Goal: Task Accomplishment & Management: Complete application form

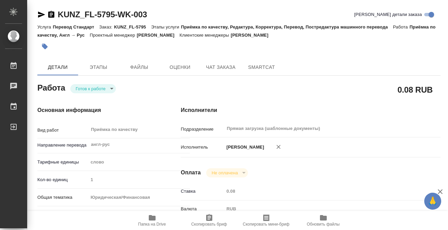
click at [49, 11] on icon "button" at bounding box center [51, 15] width 8 height 8
click at [46, 45] on icon "button" at bounding box center [45, 47] width 6 height 6
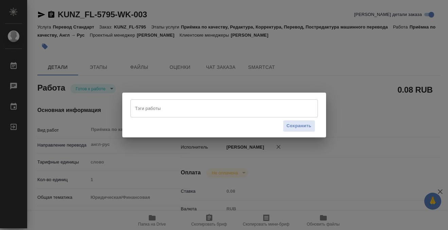
click at [179, 110] on input "Тэги работы" at bounding box center [217, 109] width 168 height 12
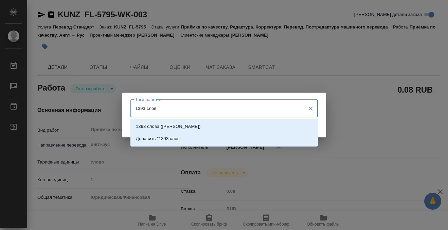
type input "1393 слова"
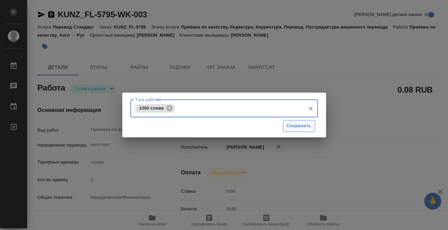
click at [308, 126] on span "Сохранить" at bounding box center [299, 126] width 25 height 8
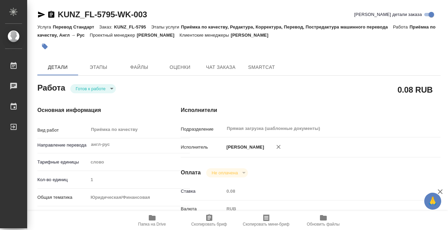
type input "readyForWork"
type input "англ-рус"
type input "5a8b1489cc6b4906c91bfd90"
type input "1"
type input "yr-fn"
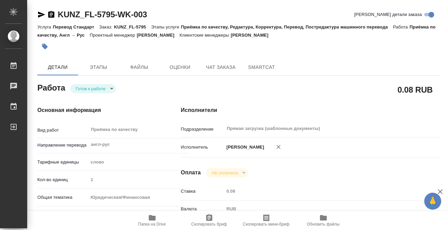
type input "5f647205b73bc97568ca66c0"
checkbox input "true"
type input "[DATE] 12:38"
type input "[DATE] 12:00"
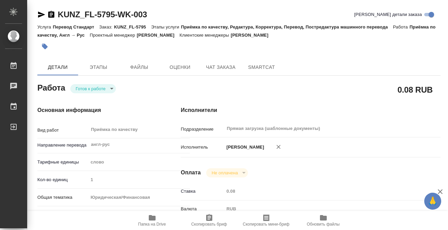
type input "Прямая загрузка (шаблонные документы)"
type input "notPayed"
type input "0.08"
type input "RUB"
type input "[PERSON_NAME]"
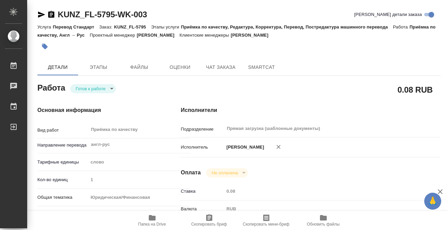
type input "KUNZ_FL-5795"
type input "Перевод Стандарт"
type input "Приёмка по качеству, Редактура, Корректура, Перевод, Постредактура машинного пе…"
type input "[PERSON_NAME]"
type input "[PERSON_NAME], [PERSON_NAME]"
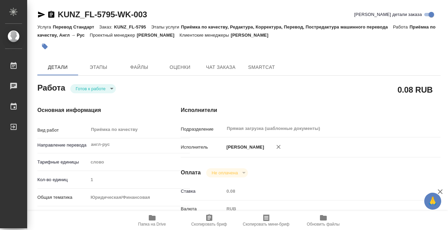
type input "/Clients/FL_KUNZ/Orders/KUNZ_FL-5795"
click at [149, 215] on icon "button" at bounding box center [152, 218] width 8 height 8
click at [77, 44] on p "#1393 слова" at bounding box center [70, 46] width 27 height 7
click at [47, 47] on icon "button" at bounding box center [45, 47] width 6 height 6
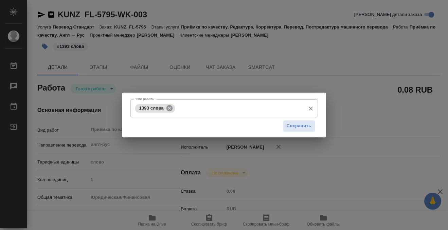
click at [170, 108] on icon at bounding box center [169, 108] width 7 height 7
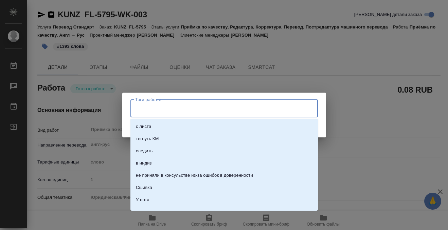
click at [170, 109] on input "Тэги работы" at bounding box center [217, 109] width 168 height 12
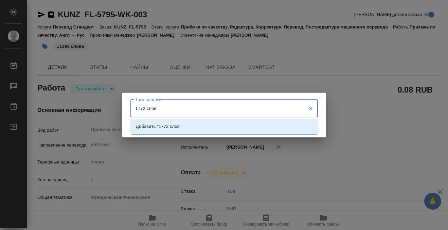
type input "1772 слова"
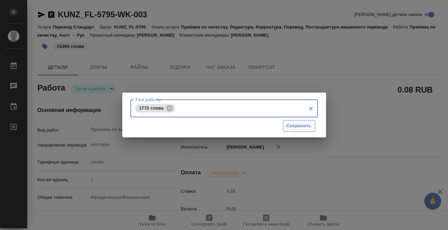
click at [296, 128] on span "Сохранить" at bounding box center [299, 126] width 25 height 8
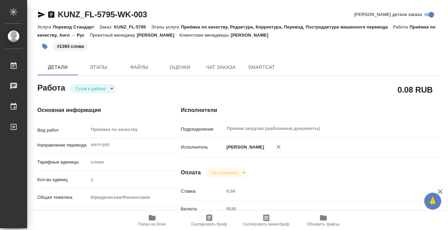
type input "readyForWork"
type input "англ-рус"
type input "5a8b1489cc6b4906c91bfd90"
type input "1"
type input "yr-fn"
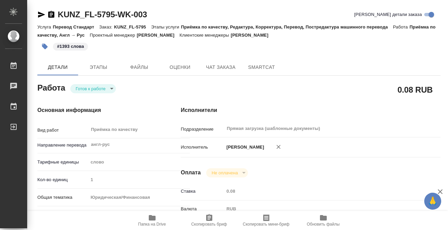
type input "5f647205b73bc97568ca66c0"
checkbox input "true"
type input "[DATE] 12:38"
type input "[DATE] 12:00"
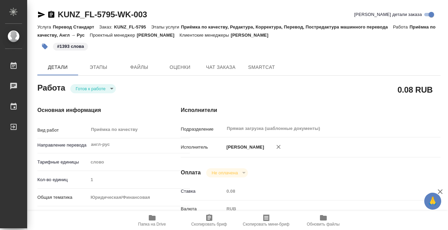
type input "Прямая загрузка (шаблонные документы)"
type input "notPayed"
type input "0.08"
type input "RUB"
type input "[PERSON_NAME]"
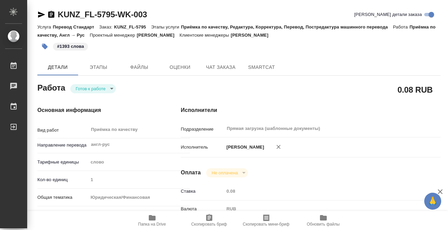
type input "KUNZ_FL-5795"
type input "Перевод Стандарт"
type input "Приёмка по качеству, Редактура, Корректура, Перевод, Постредактура машинного пе…"
type input "[PERSON_NAME]"
type input "[PERSON_NAME], [PERSON_NAME]"
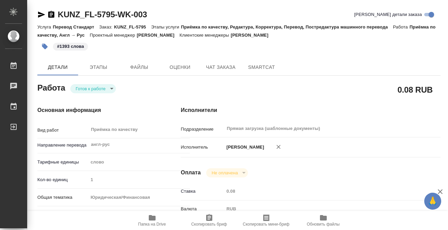
type input "/Clients/FL_KUNZ/Orders/KUNZ_FL-5795"
click at [102, 88] on body "🙏 .cls-1 fill:#fff; AWATERA Kobzeva [PERSON_NAME] 0 Чаты График Выйти KUNZ_FL-5…" at bounding box center [224, 115] width 448 height 230
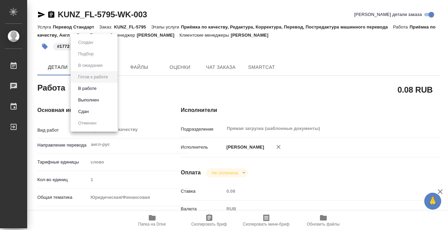
click at [102, 101] on li "Выполнен" at bounding box center [94, 100] width 47 height 12
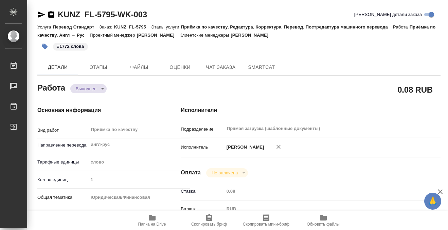
type textarea "x"
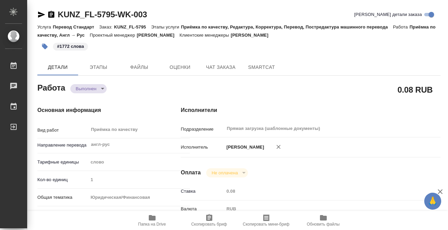
type textarea "x"
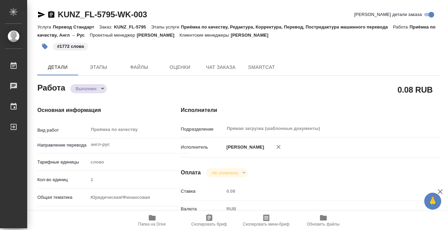
type textarea "x"
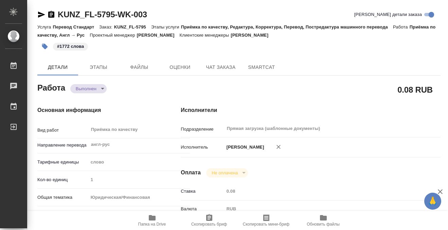
click at [53, 13] on icon "button" at bounding box center [51, 14] width 6 height 7
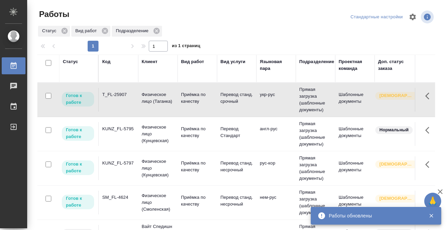
click at [130, 98] on div "KUNZ_FL-5797" at bounding box center [118, 94] width 33 height 7
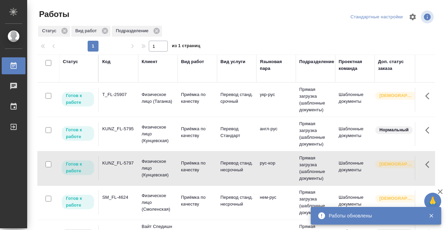
click at [130, 98] on div "KUNZ_FL-5797" at bounding box center [118, 94] width 33 height 7
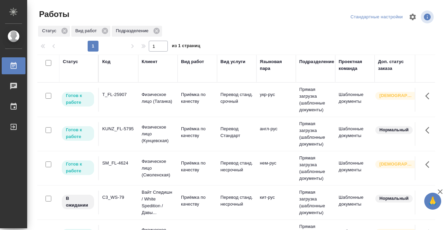
click at [68, 62] on div "Статус" at bounding box center [70, 61] width 15 height 7
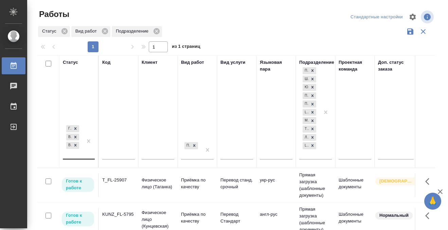
click at [80, 154] on div "Готов к работе В работе В ожидании" at bounding box center [73, 141] width 20 height 35
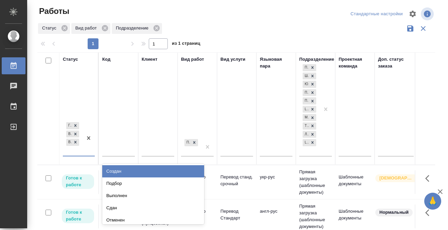
scroll to position [3, 0]
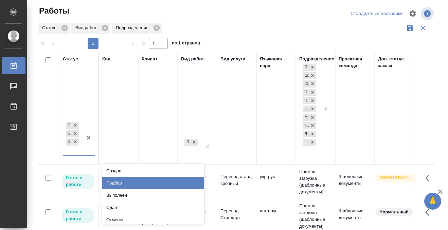
click at [125, 179] on div "Подбор" at bounding box center [153, 183] width 102 height 12
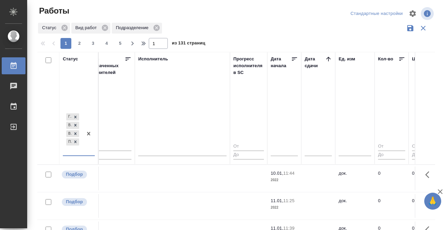
scroll to position [0, 416]
click at [328, 58] on icon at bounding box center [328, 59] width 4 height 4
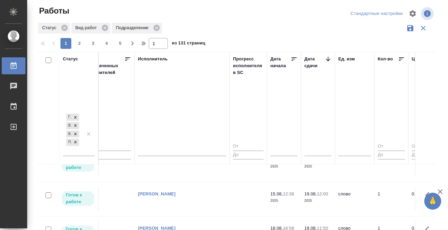
scroll to position [84, 416]
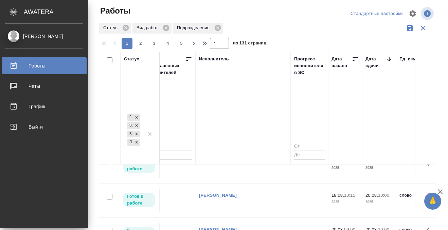
click at [19, 68] on div at bounding box center [19, 66] width 19 height 8
click at [18, 67] on div at bounding box center [19, 66] width 19 height 8
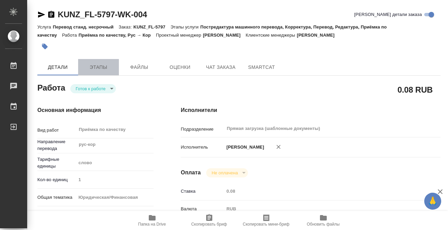
click at [94, 66] on span "Этапы" at bounding box center [98, 67] width 33 height 8
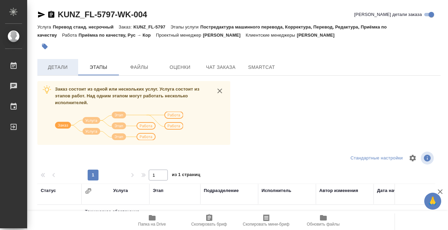
click at [57, 60] on button "Детали" at bounding box center [57, 67] width 41 height 16
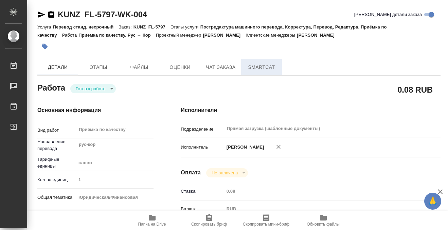
type textarea "x"
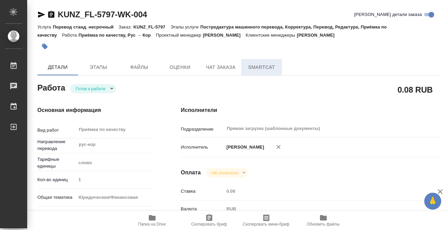
type textarea "x"
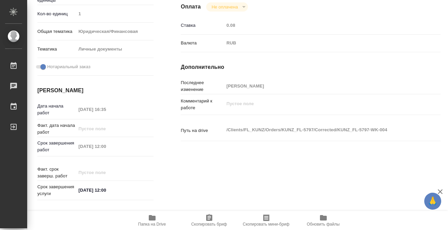
type textarea "x"
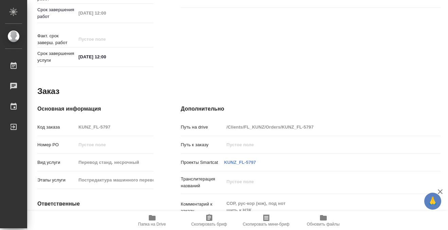
scroll to position [363, 0]
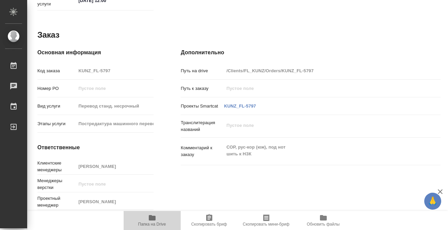
click at [153, 217] on icon "button" at bounding box center [152, 217] width 7 height 5
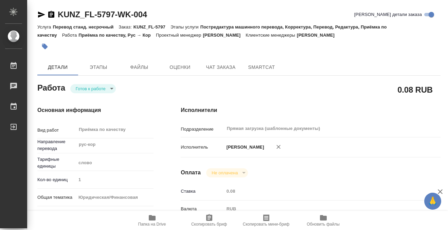
click at [43, 46] on icon "button" at bounding box center [45, 47] width 6 height 6
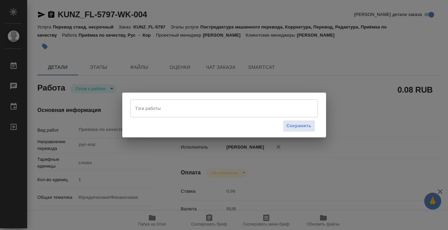
click at [170, 107] on input "Тэги работы" at bounding box center [217, 109] width 168 height 12
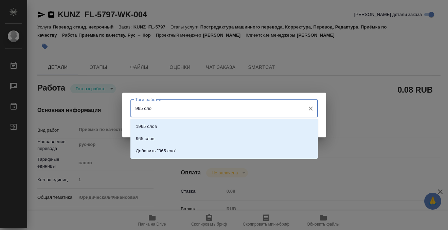
type input "965 слов"
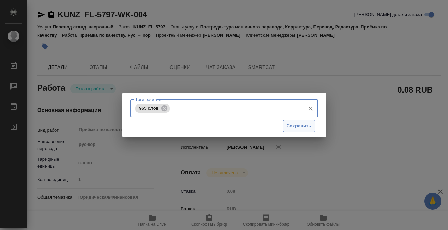
click at [297, 129] on span "Сохранить" at bounding box center [299, 126] width 25 height 8
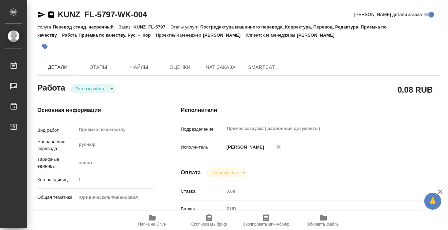
type input "readyForWork"
type textarea "Приёмка по качеству"
type textarea "x"
type input "рус-кор"
type input "5a8b1489cc6b4906c91bfd90"
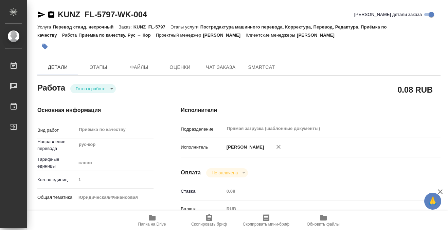
type input "1"
type input "yr-fn"
type input "5a8b8b956a9677013d343cfe"
checkbox input "true"
type input "15.08.2025 16:35"
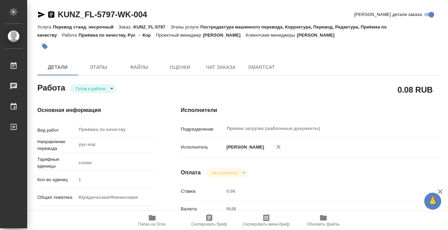
type input "[DATE] 12:00"
type input "Прямая загрузка (шаблонные документы)"
type input "notPayed"
type input "0.08"
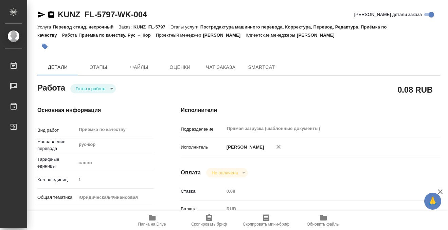
type input "RUB"
type input "[PERSON_NAME]"
type textarea "x"
type textarea "/Clients/FL_KUNZ/Orders/KUNZ_FL-5797/Corrected/KUNZ_FL-5797-WK-004"
type textarea "x"
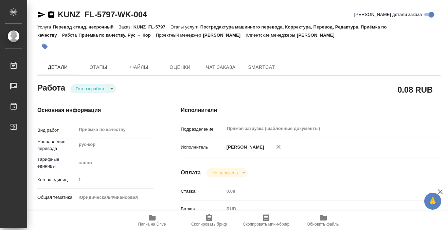
type input "KUNZ_FL-5797"
type input "Перевод станд. несрочный"
type input "Постредактура машинного перевода, Корректура, Перевод, Редактура, Приёмка по ка…"
type input "[PERSON_NAME]"
type input "/Clients/FL_KUNZ/Orders/KUNZ_FL-5797"
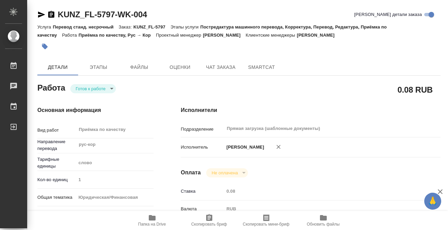
type textarea "x"
type textarea "СОР, рус-кор (юж), под нот шить к НЗК"
type textarea "x"
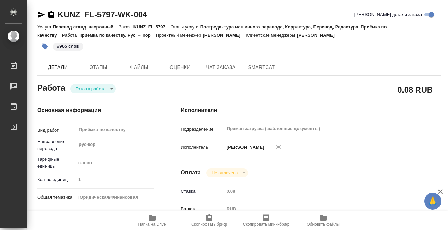
type textarea "x"
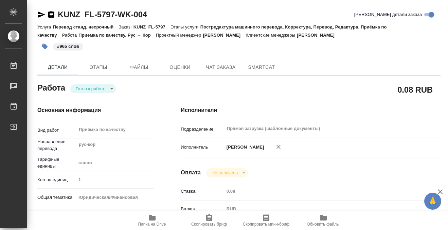
type textarea "x"
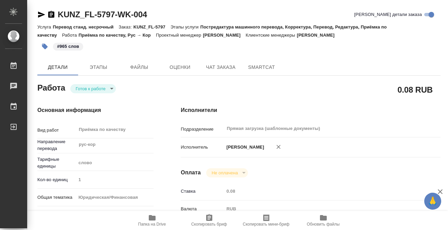
type textarea "x"
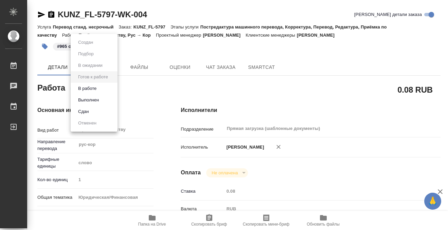
click at [101, 85] on body "🙏 .cls-1 fill:#fff; AWATERA Kobzeva Elizaveta Работы 0 Чаты График Выйти KUNZ_F…" at bounding box center [224, 115] width 448 height 230
click at [99, 98] on button "Выполнен" at bounding box center [88, 99] width 25 height 7
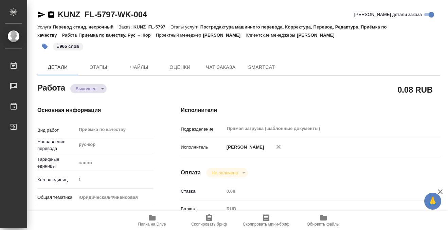
type textarea "x"
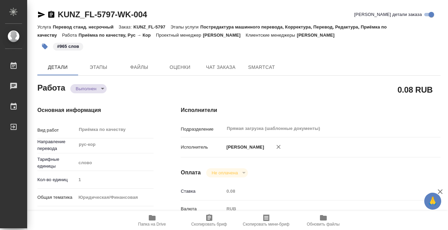
type textarea "x"
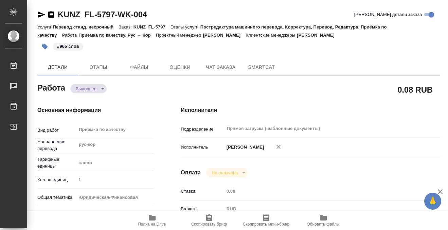
click at [52, 15] on icon "button" at bounding box center [51, 14] width 6 height 7
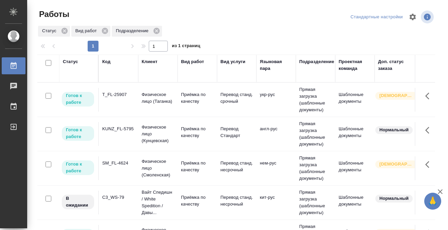
click at [124, 112] on td "C3_WS-79" at bounding box center [118, 100] width 39 height 24
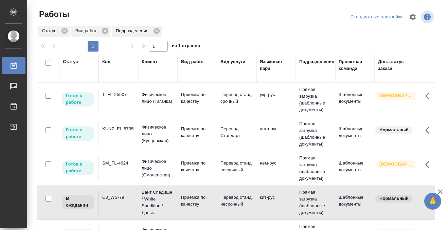
click at [124, 112] on td "C3_WS-79" at bounding box center [118, 100] width 39 height 24
